Goal: Task Accomplishment & Management: Use online tool/utility

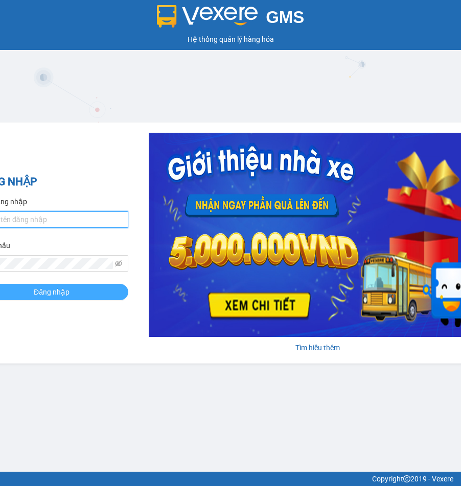
type input "vphklananh.hkot"
click at [52, 290] on span "Đăng nhập" at bounding box center [52, 292] width 36 height 11
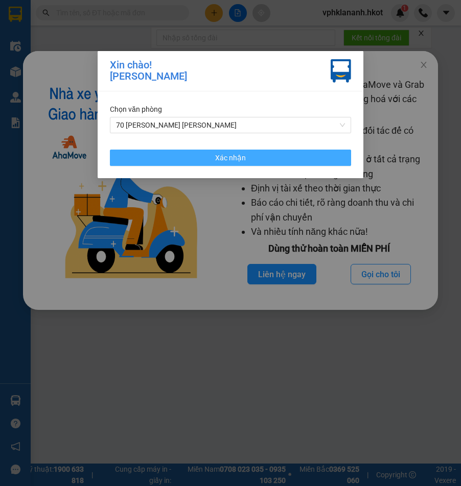
click at [218, 161] on span "Xác nhận" at bounding box center [230, 157] width 31 height 11
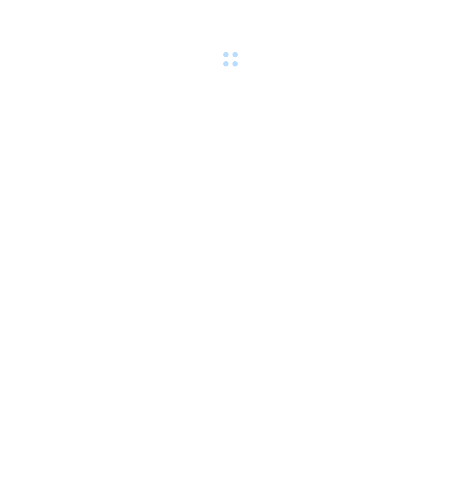
click at [422, 64] on div at bounding box center [230, 35] width 461 height 70
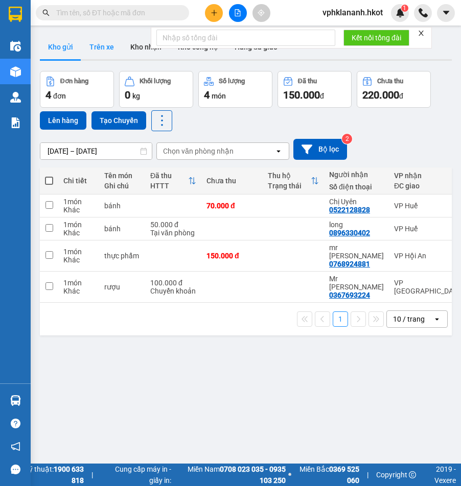
click at [99, 48] on button "Trên xe" at bounding box center [101, 47] width 41 height 25
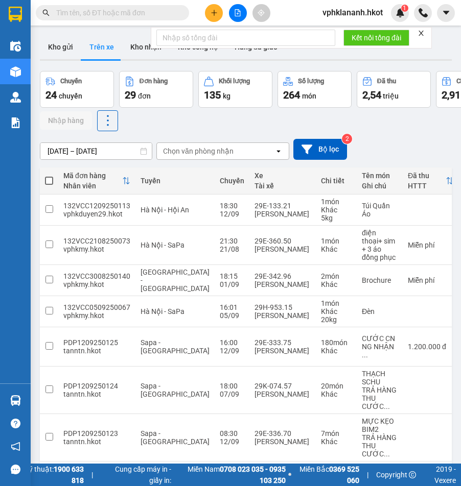
click at [189, 149] on div "Chọn văn phòng nhận" at bounding box center [198, 151] width 70 height 10
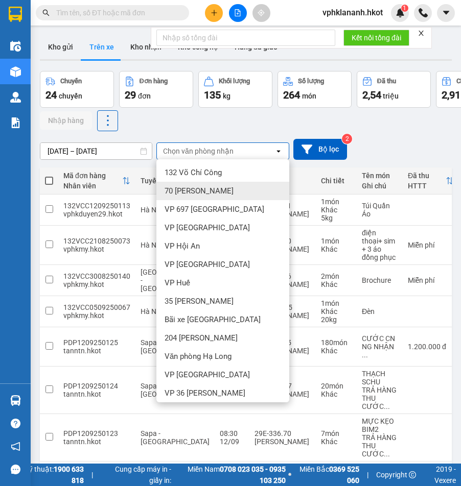
click at [183, 189] on span "70 [PERSON_NAME] [PERSON_NAME]" at bounding box center [198, 191] width 69 height 10
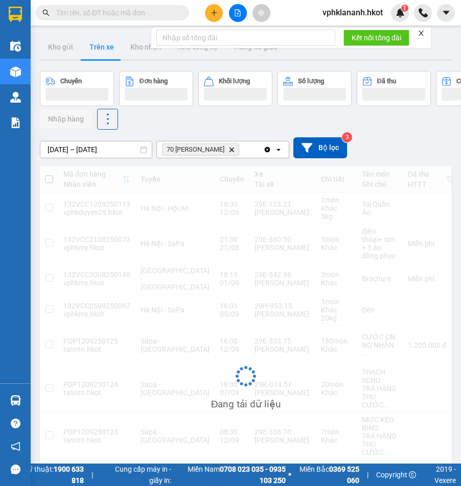
click at [66, 148] on input "[DATE] – [DATE]" at bounding box center [95, 149] width 111 height 16
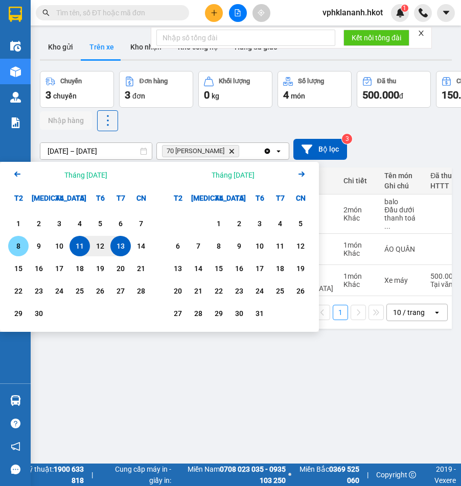
click at [24, 245] on div "8" at bounding box center [18, 246] width 14 height 12
click at [122, 242] on div "13" at bounding box center [120, 246] width 14 height 12
type input "08/09/2025 – 13/09/2025"
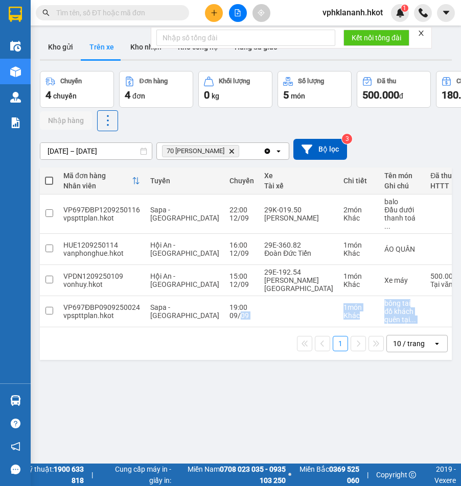
drag, startPoint x: 206, startPoint y: 327, endPoint x: 277, endPoint y: 334, distance: 71.9
click at [277, 334] on div "Mã đơn hàng Nhân viên Tuyến Chuyến Xe Tài xế Chi tiết Tên món Ghi chú Đã thu HT…" at bounding box center [246, 264] width 412 height 193
click at [243, 352] on div "1 10 / trang open" at bounding box center [245, 343] width 403 height 17
click at [264, 280] on div "Đặng Trường Giang" at bounding box center [298, 284] width 69 height 16
checkbox input "true"
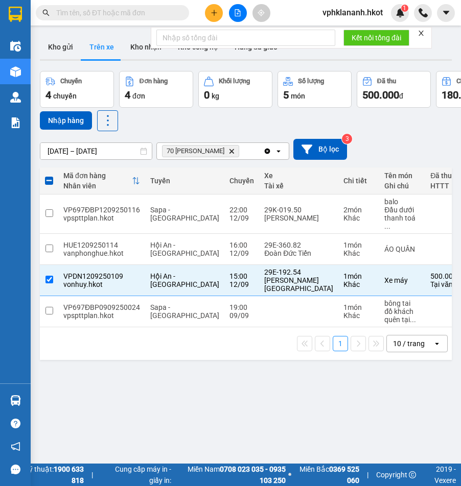
click at [217, 394] on div "ver 1.8.143 Kho gửi Trên xe Kho nhận Kho công nợ Hàng đã giao Chuyến 4 chuyến Đ…" at bounding box center [246, 274] width 420 height 486
